Goal: Task Accomplishment & Management: Use online tool/utility

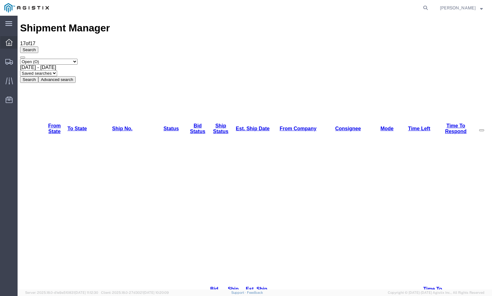
drag, startPoint x: 0, startPoint y: 0, endPoint x: 8, endPoint y: 47, distance: 48.0
click at [8, 47] on div at bounding box center [9, 42] width 18 height 13
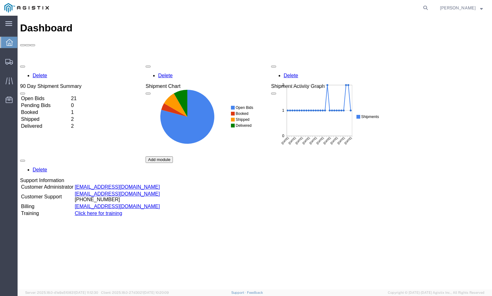
click at [59, 95] on div "Open Bids 21 Pending Bids 0 Booked 1 Shipped 2 Delivered 2" at bounding box center [50, 133] width 61 height 77
click at [59, 95] on td "Open Bids" at bounding box center [45, 98] width 49 height 6
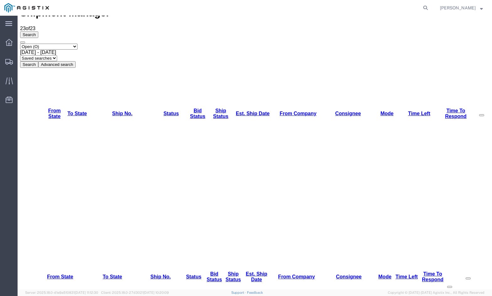
scroll to position [22, 0]
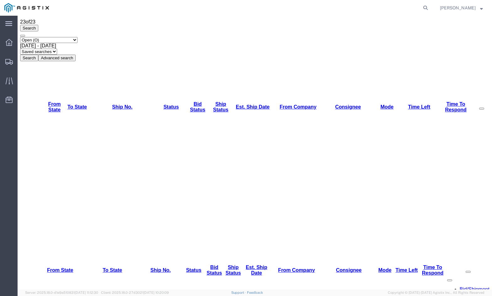
drag, startPoint x: 122, startPoint y: 22, endPoint x: 88, endPoint y: 99, distance: 84.8
click at [122, 21] on div "Shipment Manager 23 of 23 Search Select status Active (AC, O, P) All Approved A…" at bounding box center [254, 31] width 469 height 60
drag, startPoint x: 11, startPoint y: 37, endPoint x: 17, endPoint y: 37, distance: 6.3
click at [11, 37] on div at bounding box center [9, 42] width 18 height 13
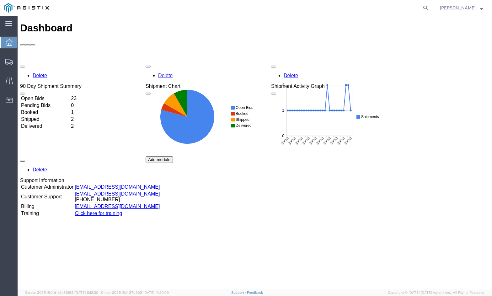
click at [70, 95] on td "Open Bids" at bounding box center [45, 98] width 49 height 6
